Goal: Navigation & Orientation: Find specific page/section

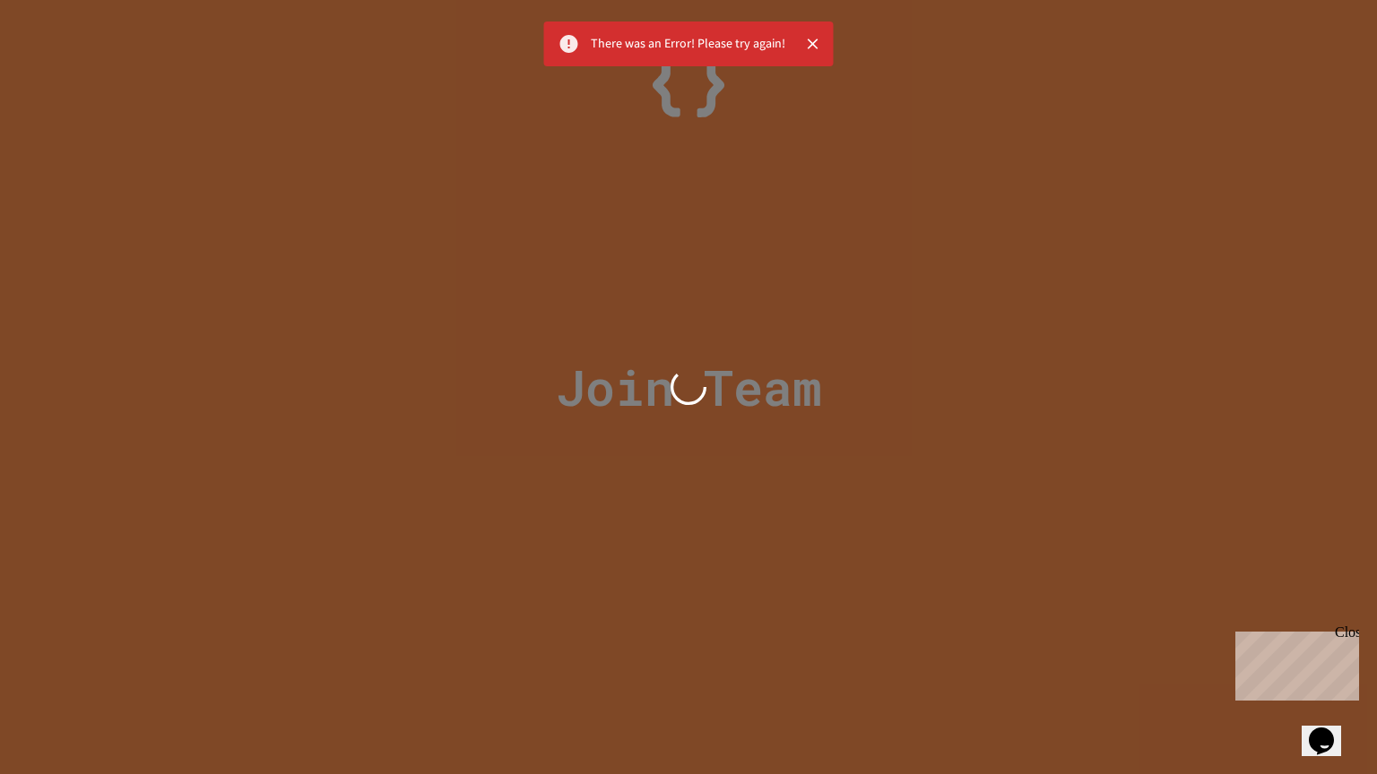
click at [815, 47] on icon "Close" at bounding box center [813, 44] width 18 height 18
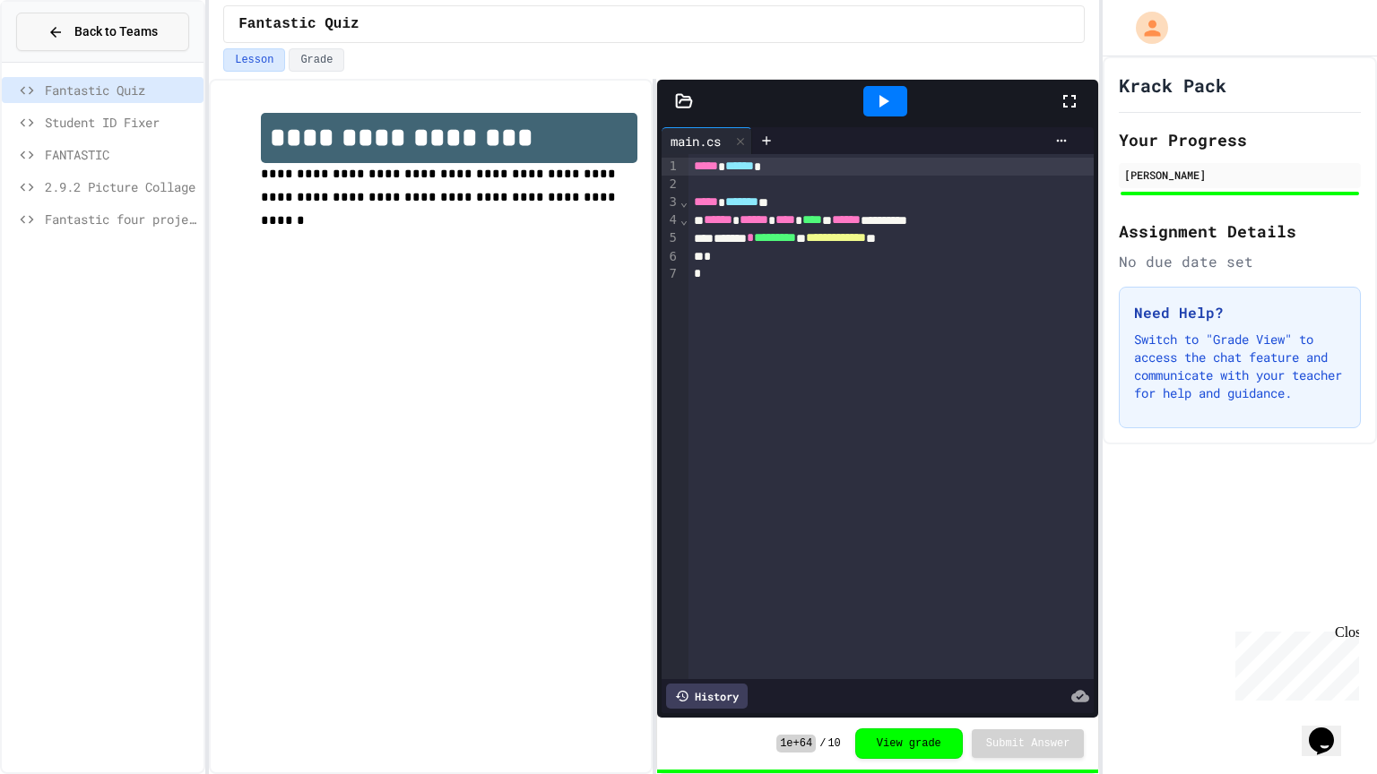
click at [143, 35] on span "Back to Teams" at bounding box center [115, 31] width 83 height 19
